Goal: Transaction & Acquisition: Purchase product/service

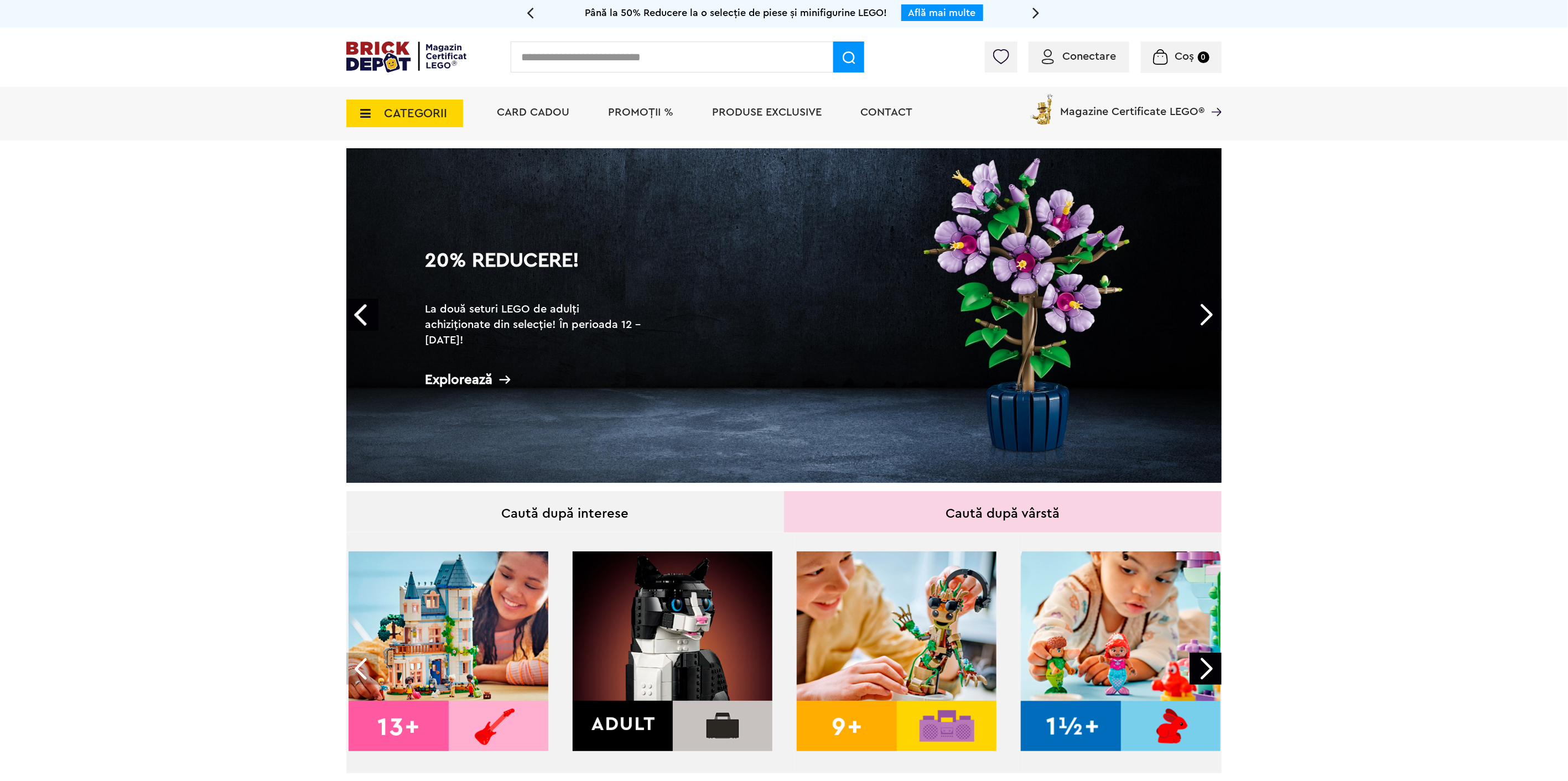
click at [1061, 295] on link "20% Reducere! La două seturi LEGO de adulți achiziționate din selecție! În peri…" at bounding box center [784, 315] width 875 height 335
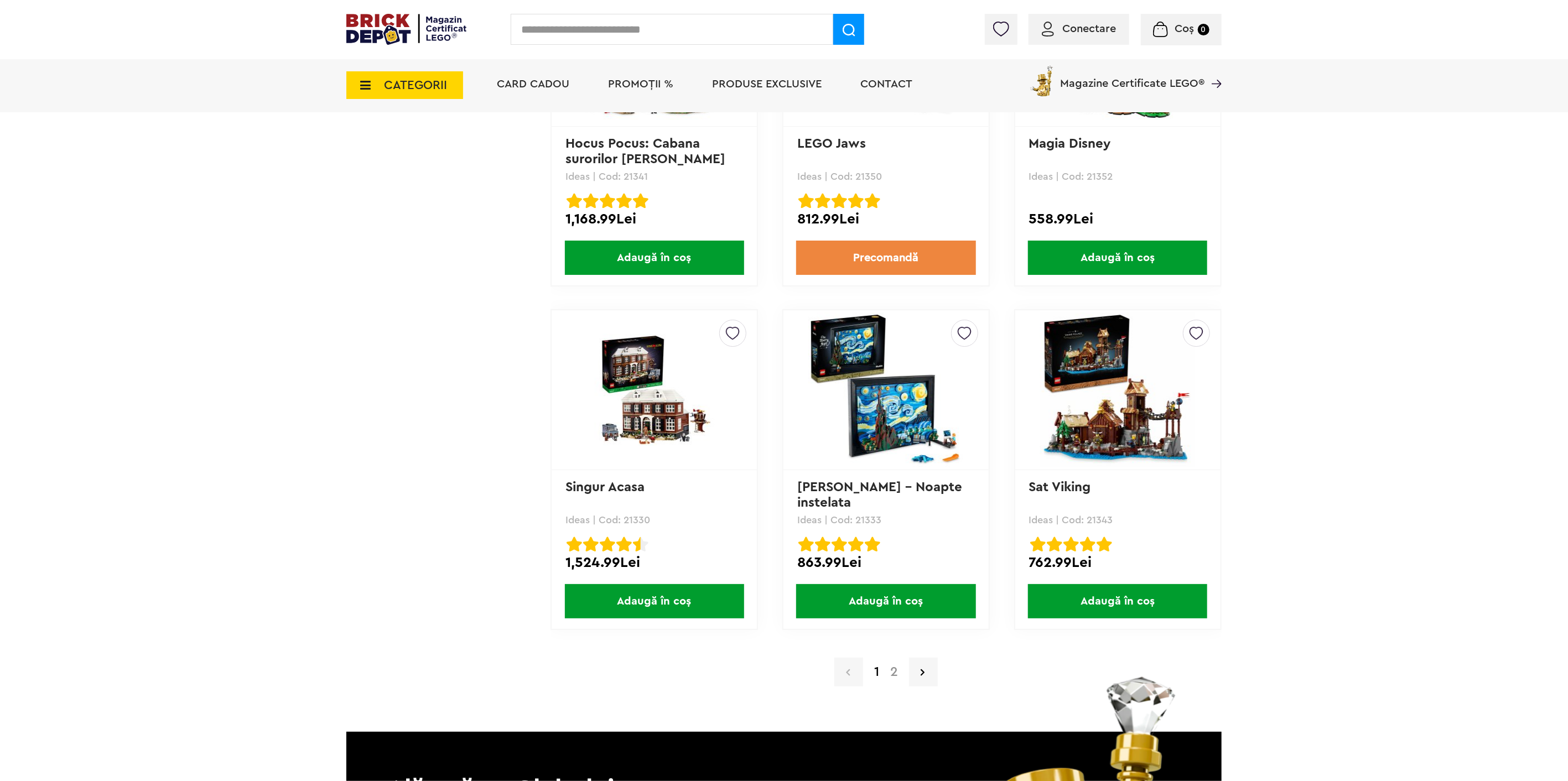
scroll to position [10574, 0]
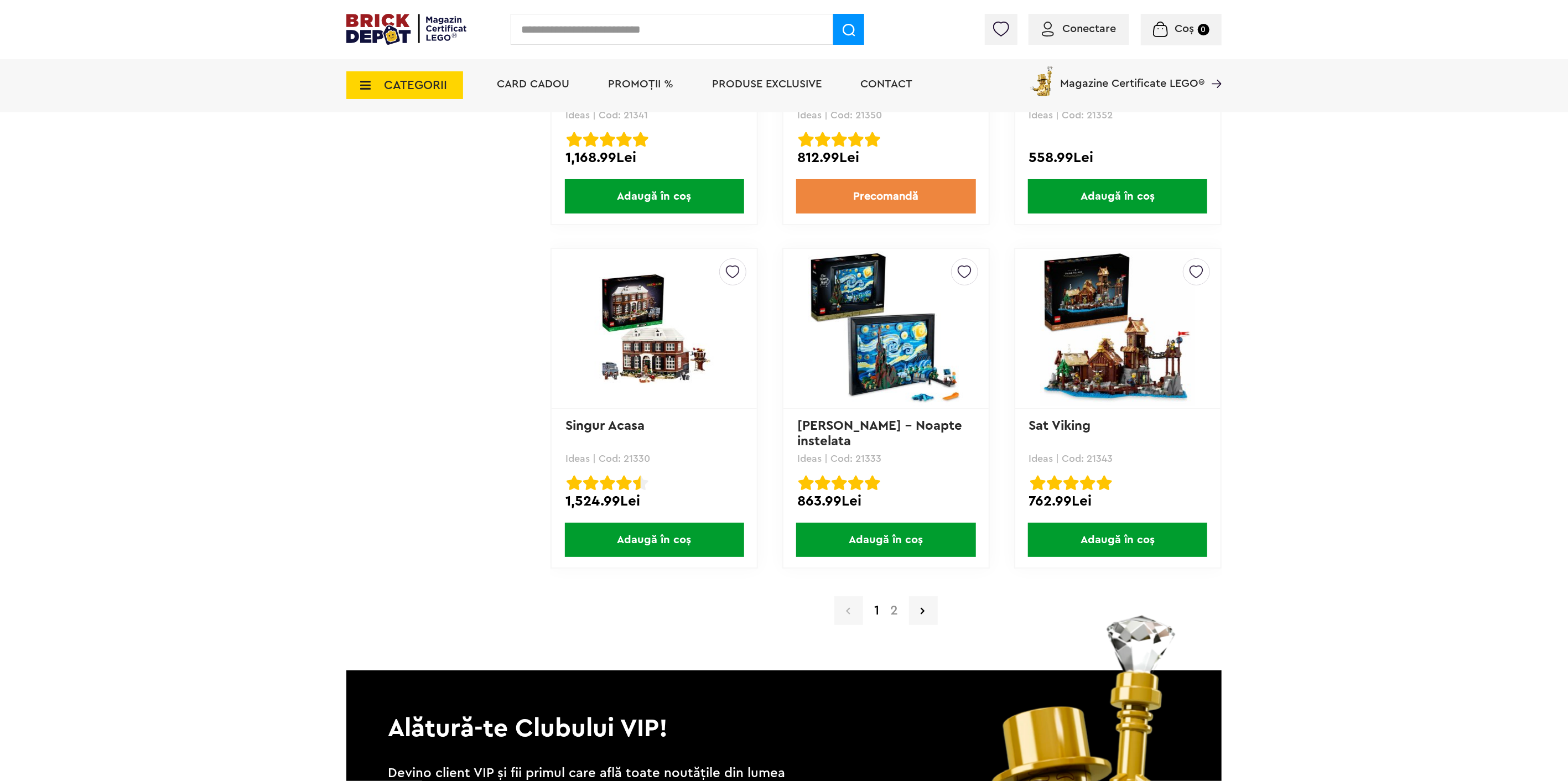
click at [897, 604] on link "2" at bounding box center [893, 610] width 18 height 13
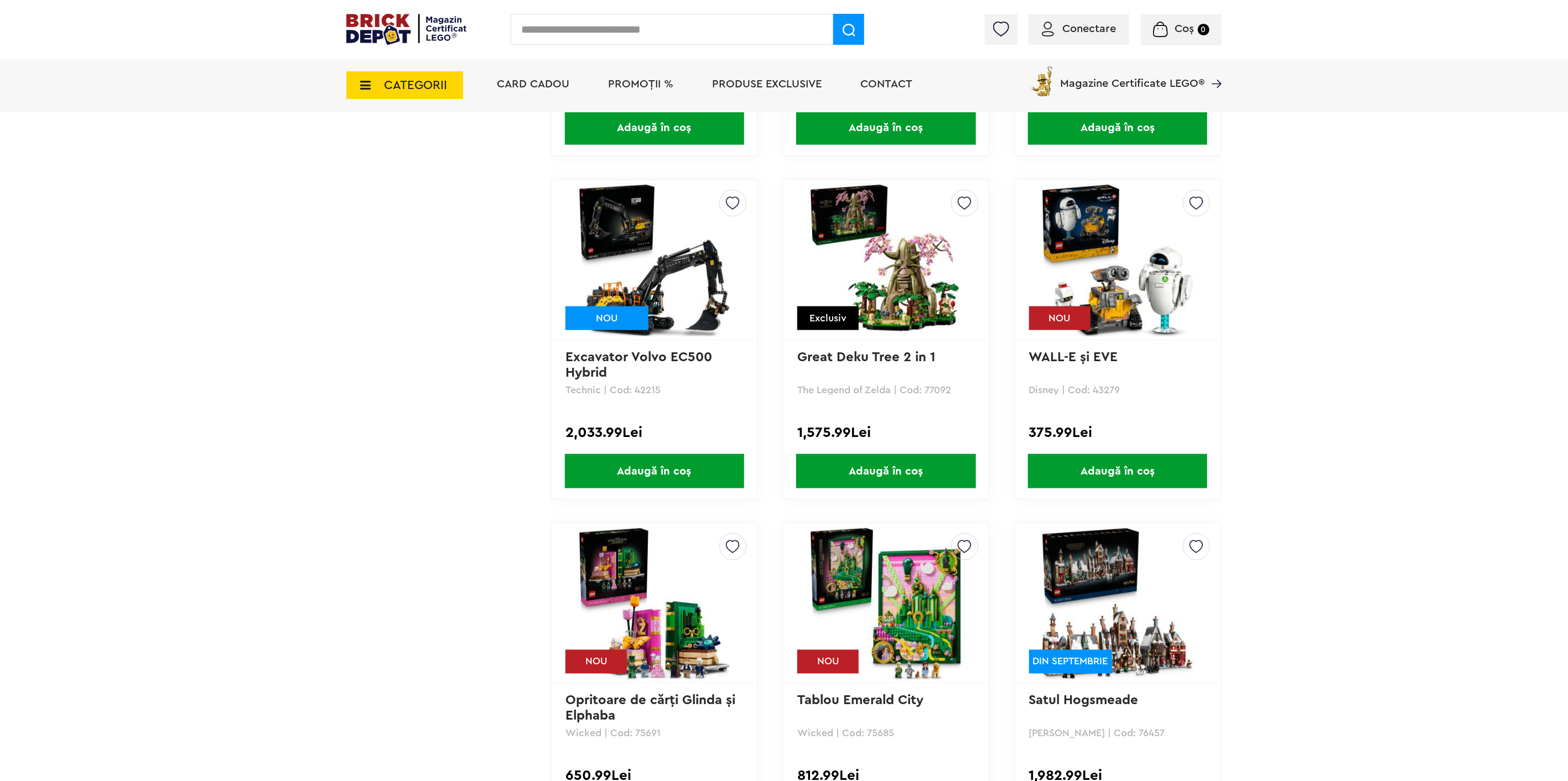
scroll to position [8176, 0]
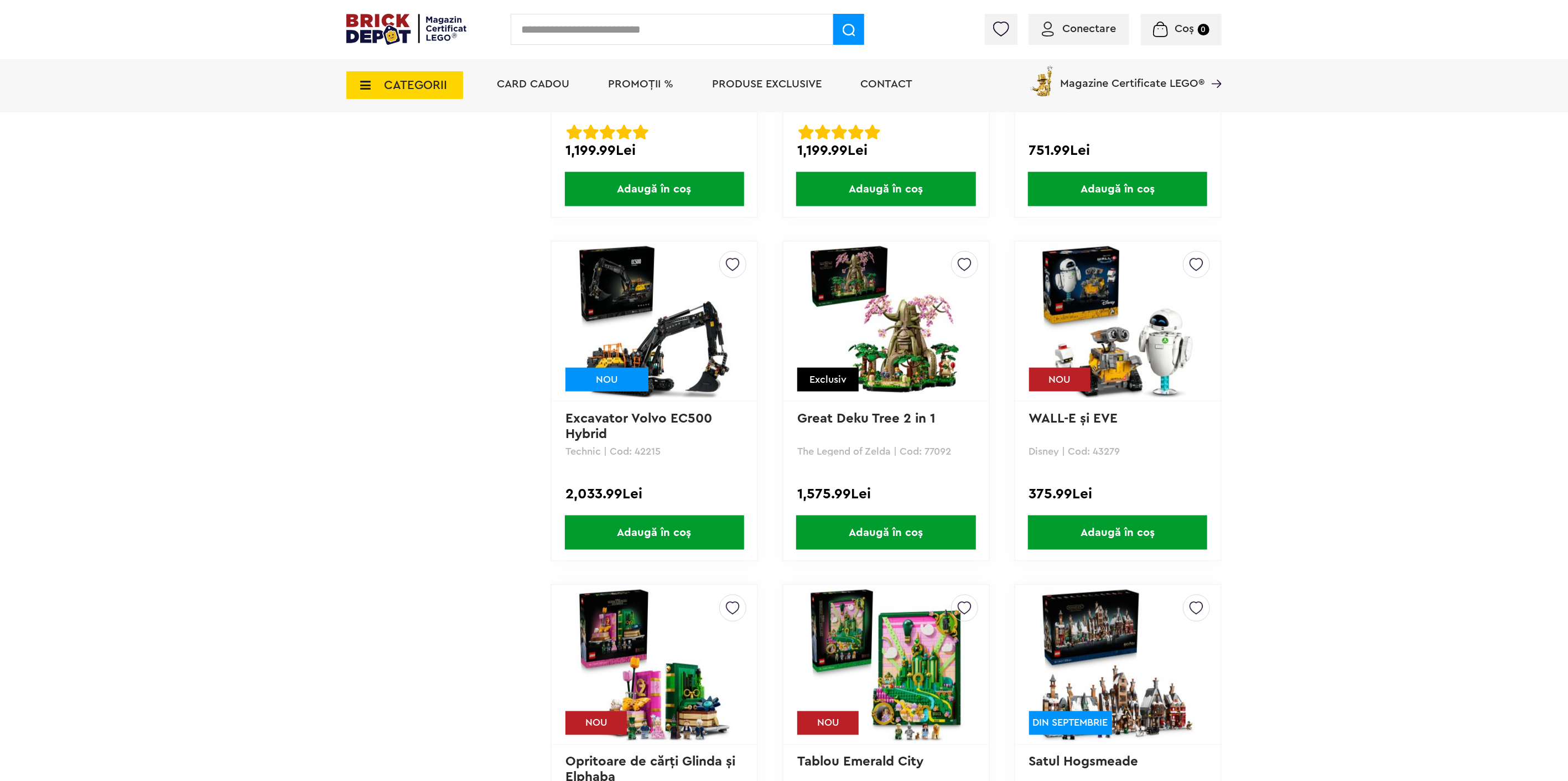
click at [1096, 412] on link "WALL-E şi EVE" at bounding box center [1073, 419] width 89 height 13
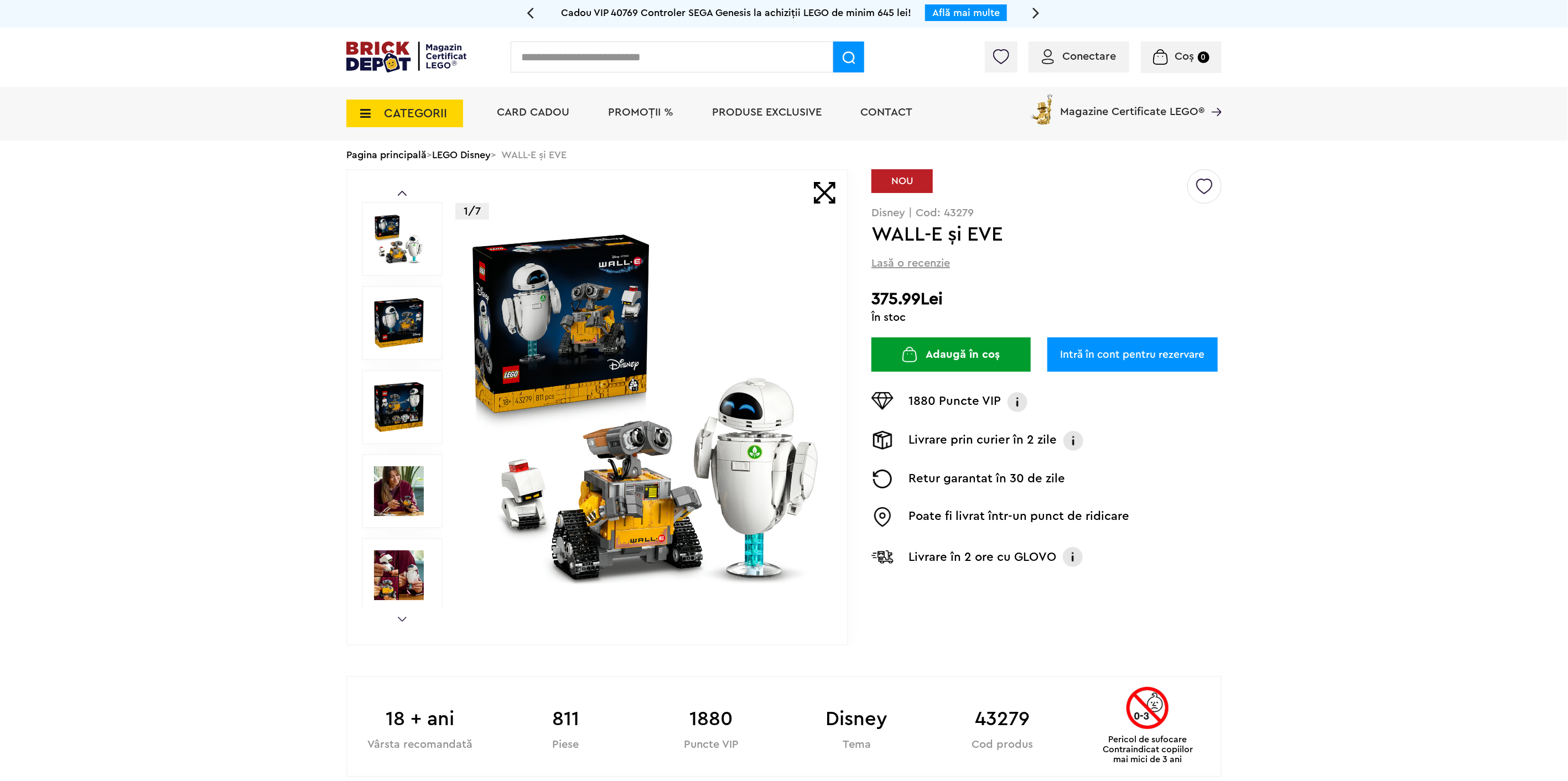
click at [554, 306] on img at bounding box center [645, 407] width 356 height 356
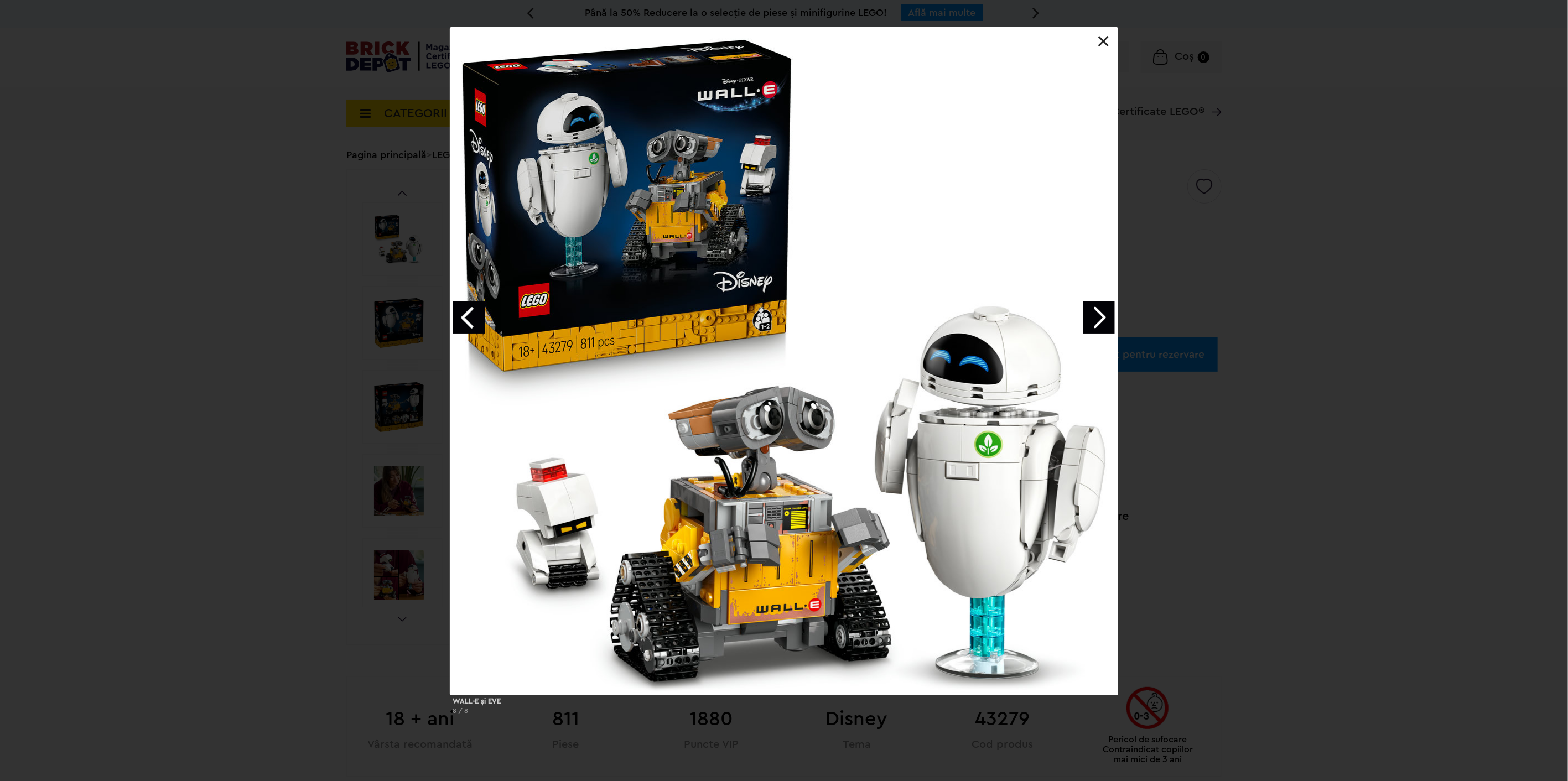
click at [1094, 317] on link "Next image" at bounding box center [1099, 317] width 32 height 32
click at [1095, 316] on link "Next image" at bounding box center [1099, 317] width 32 height 32
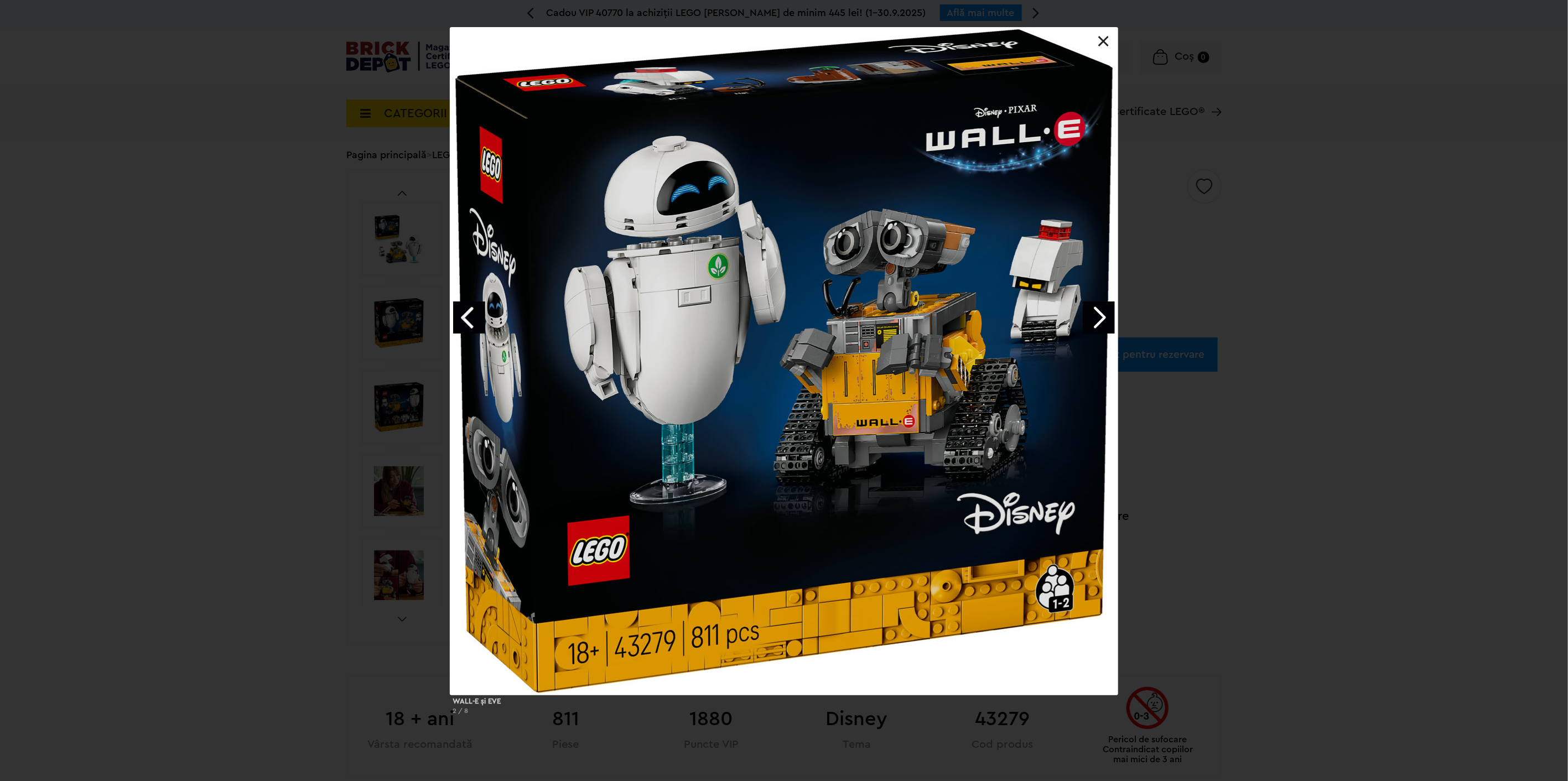
click at [1095, 316] on link "Next image" at bounding box center [1099, 317] width 32 height 32
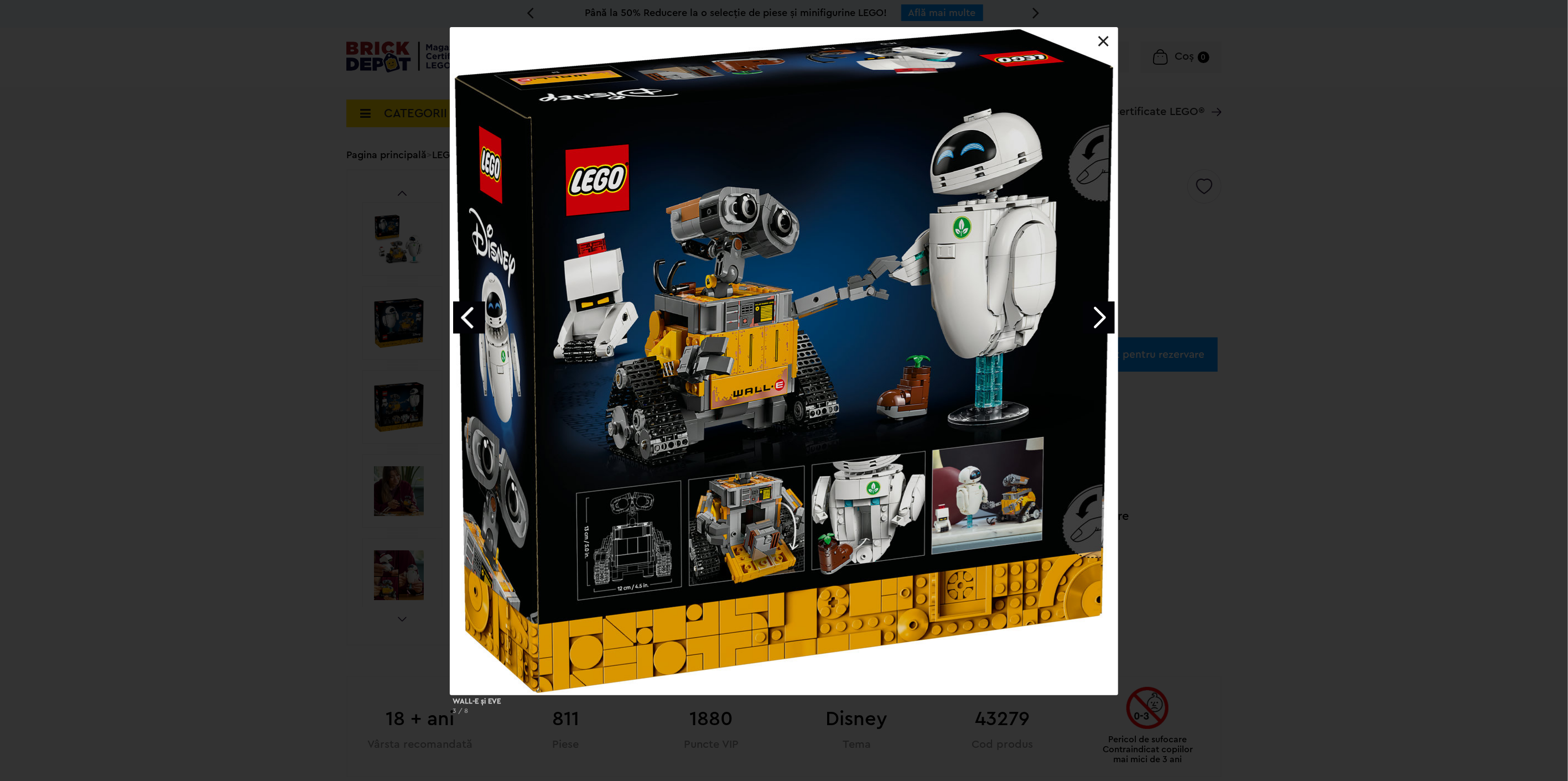
click at [1102, 31] on div at bounding box center [784, 361] width 667 height 667
click at [1103, 35] on div at bounding box center [784, 361] width 667 height 667
click at [1103, 42] on link at bounding box center [1104, 41] width 11 height 11
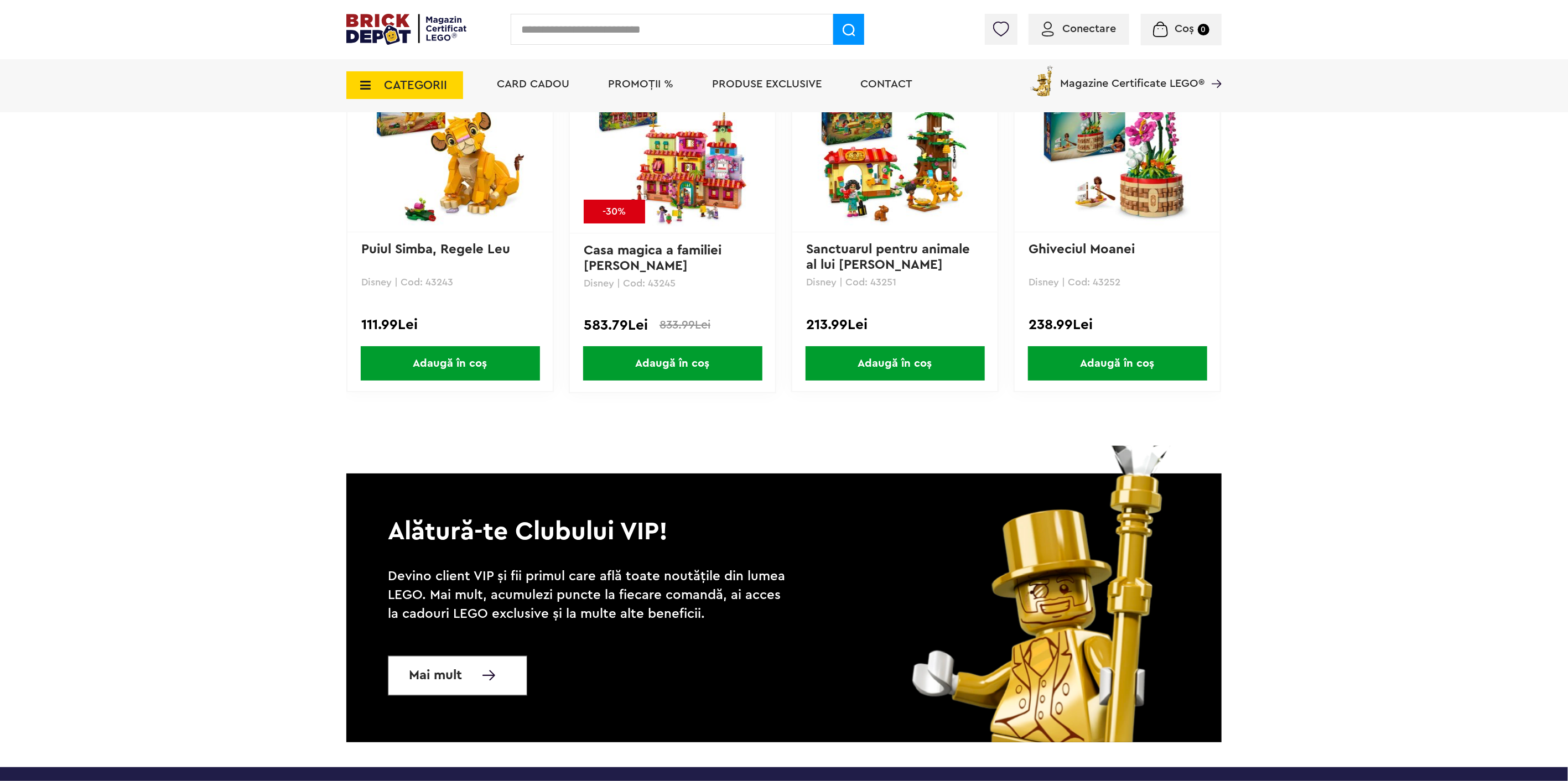
scroll to position [1598, 0]
